Goal: Navigation & Orientation: Find specific page/section

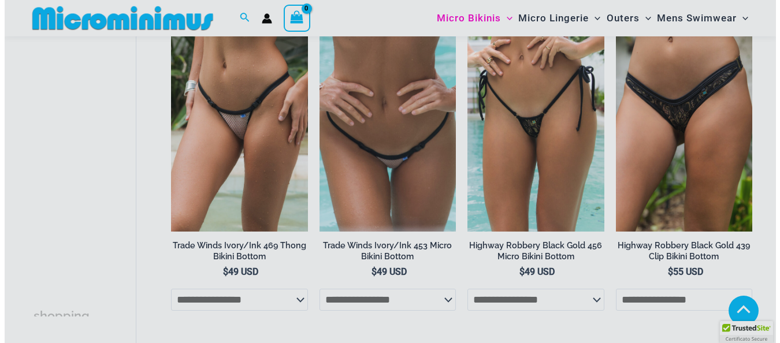
scroll to position [1736, 0]
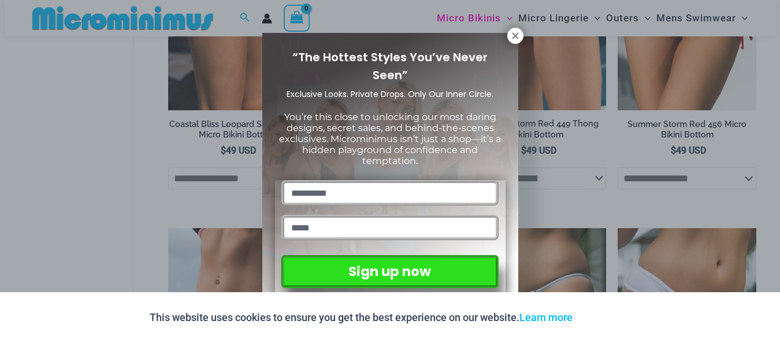
drag, startPoint x: 509, startPoint y: 36, endPoint x: 474, endPoint y: 37, distance: 34.7
click at [508, 37] on button at bounding box center [515, 36] width 16 height 16
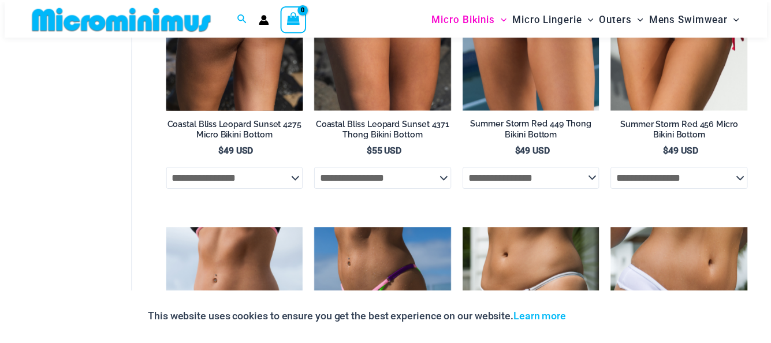
scroll to position [1728, 0]
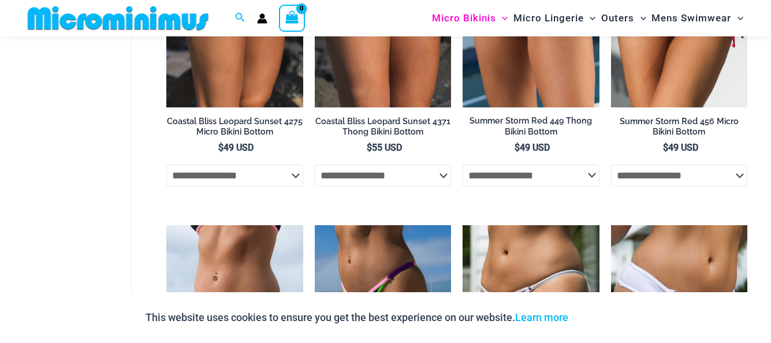
click at [135, 14] on img at bounding box center [118, 18] width 190 height 26
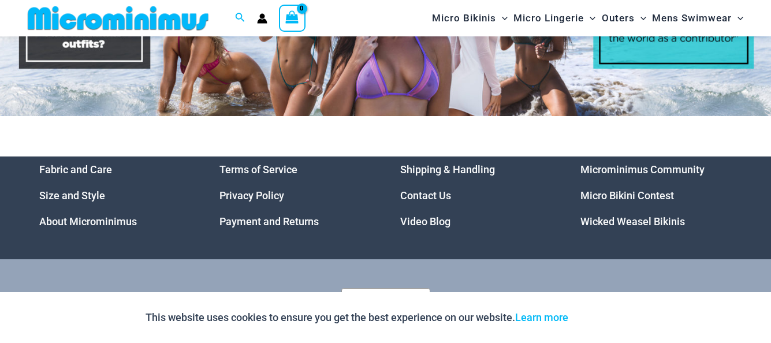
scroll to position [4874, 0]
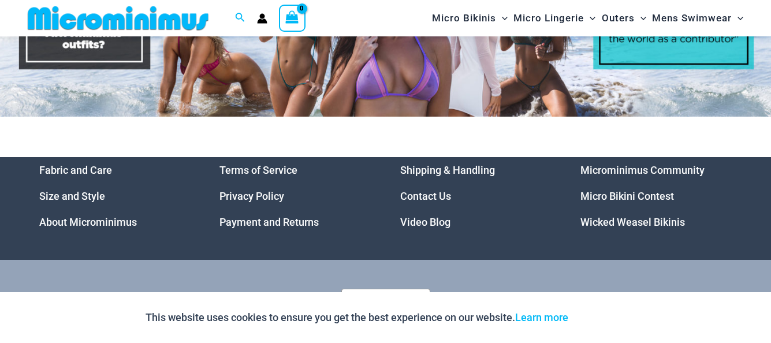
click at [616, 190] on link "Micro Bikini Contest" at bounding box center [627, 196] width 94 height 12
